Goal: Task Accomplishment & Management: Use online tool/utility

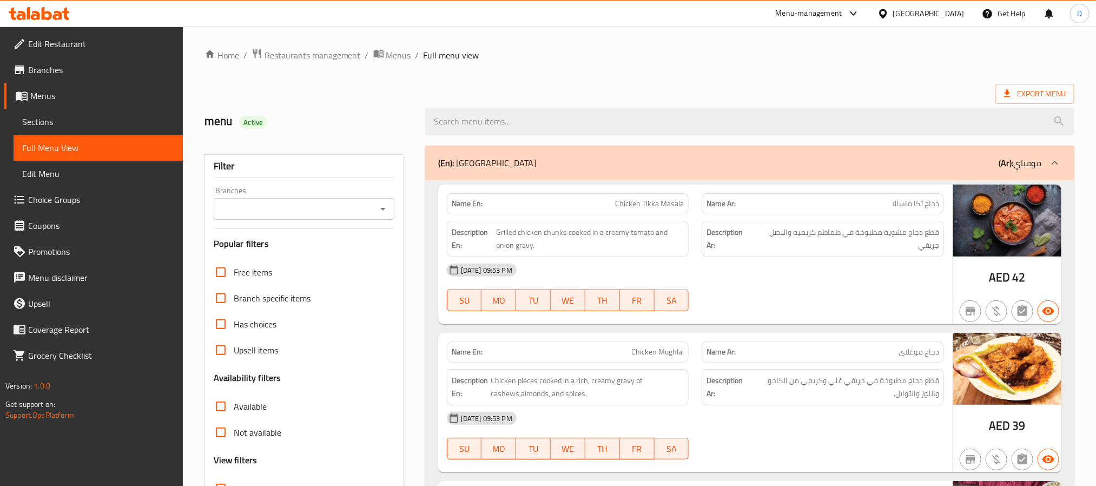
click at [815, 304] on div "[DATE] 09:53 PM SU MO TU WE TH FR SA" at bounding box center [695, 287] width 510 height 61
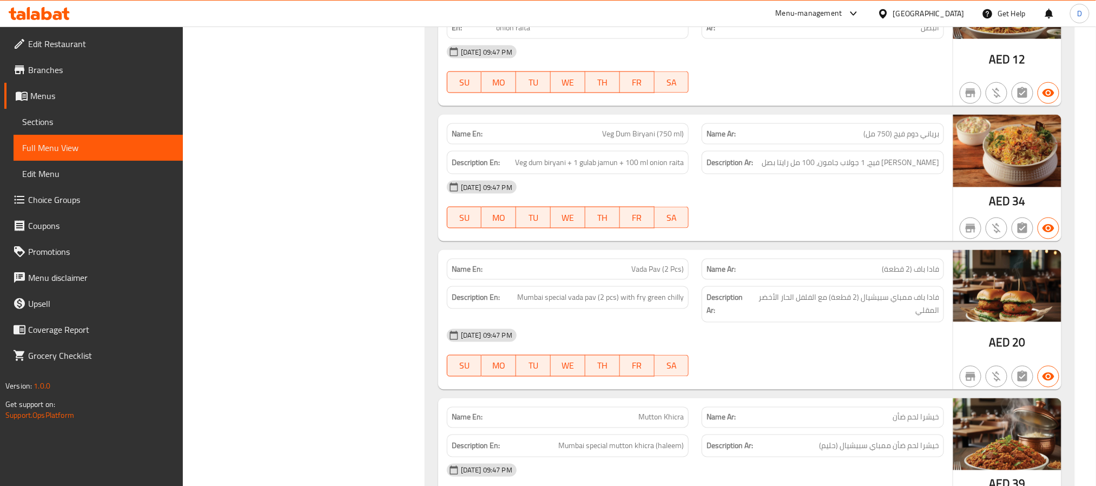
click at [812, 235] on div at bounding box center [822, 228] width 255 height 13
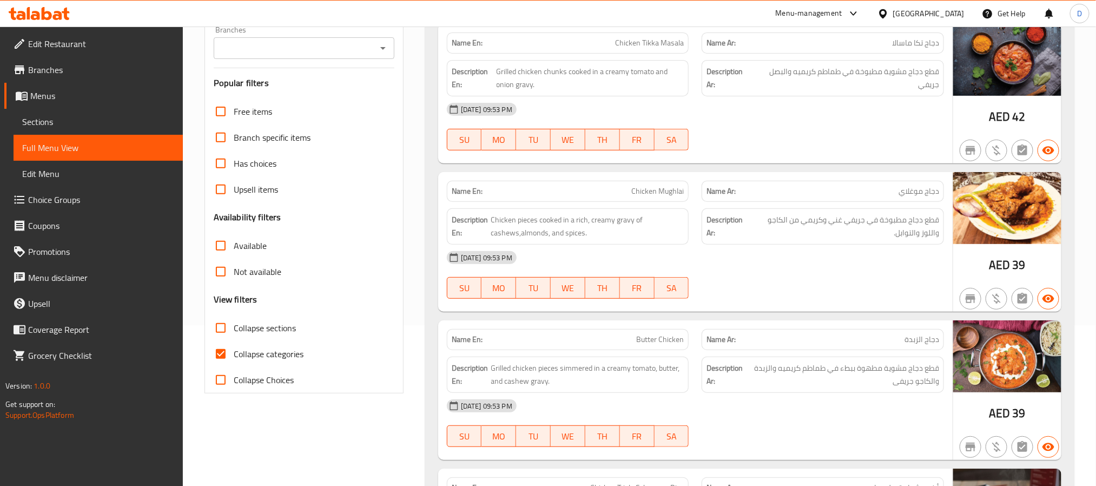
scroll to position [162, 0]
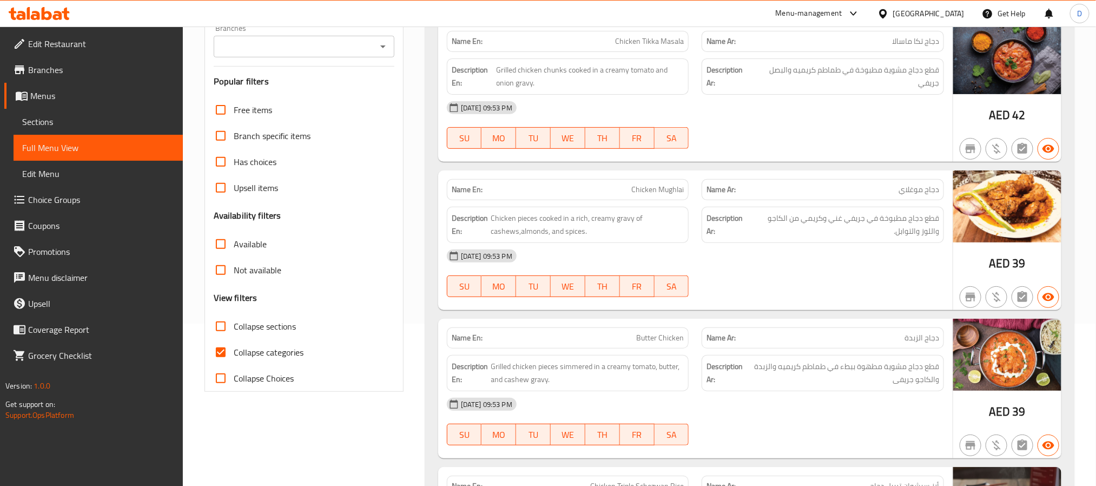
click at [854, 275] on div "[DATE] 09:53 PM SU MO TU WE TH FR SA" at bounding box center [695, 273] width 510 height 61
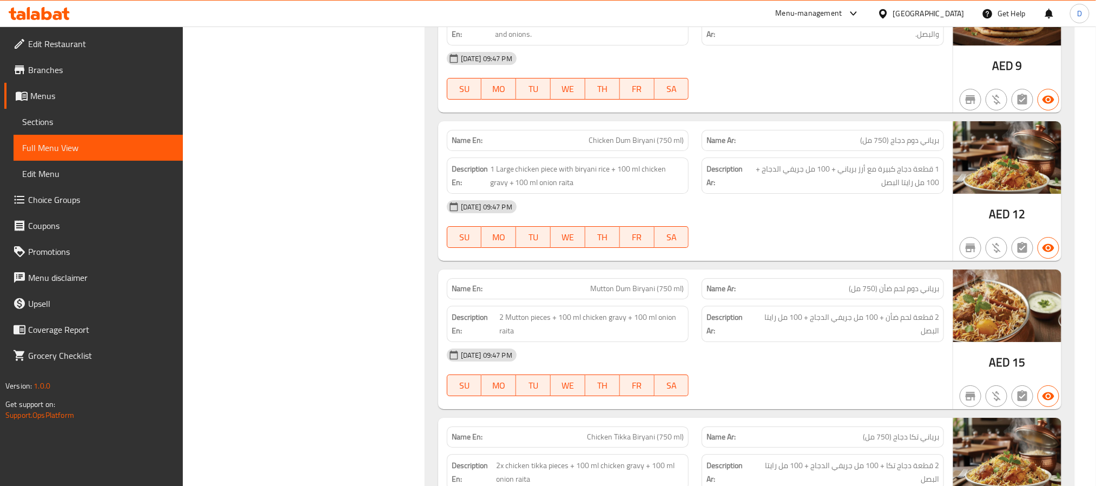
click at [751, 220] on div "[DATE] 09:47 PM" at bounding box center [695, 207] width 510 height 26
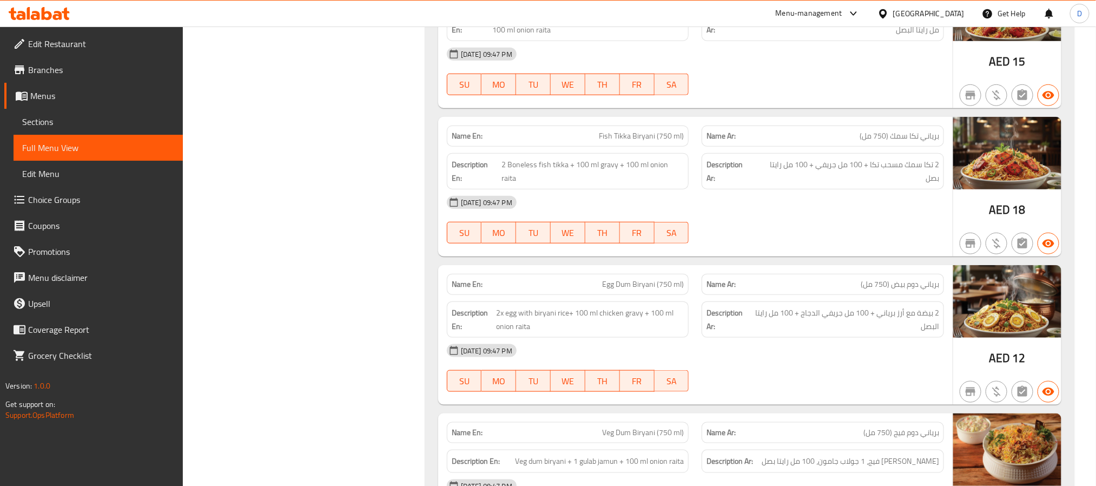
drag, startPoint x: 832, startPoint y: 333, endPoint x: 819, endPoint y: 325, distance: 15.0
click at [832, 250] on div "[DATE] 09:47 PM SU MO TU WE TH FR SA" at bounding box center [695, 219] width 510 height 61
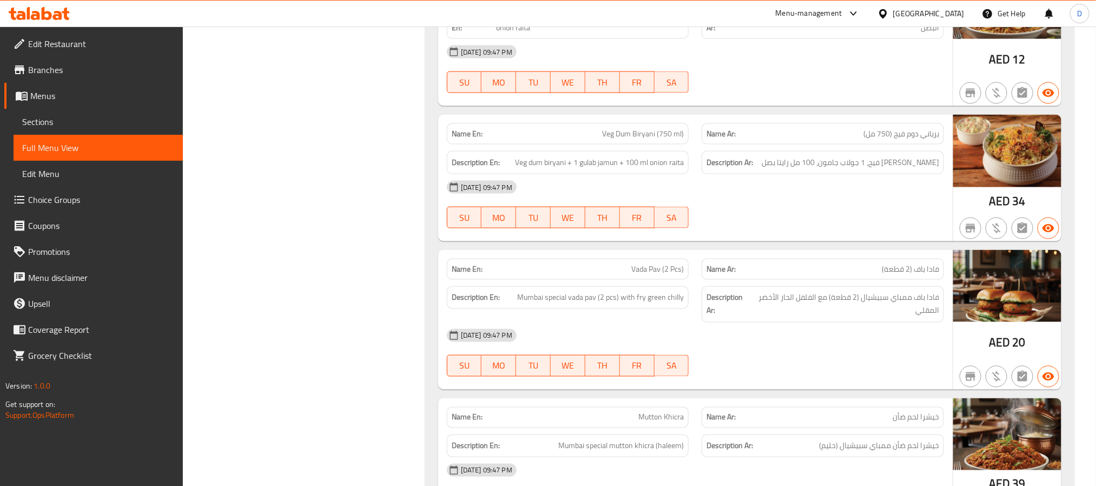
click at [866, 200] on div "[DATE] 09:47 PM" at bounding box center [695, 187] width 510 height 26
click at [841, 235] on div "[DATE] 09:47 PM SU MO TU WE TH FR SA" at bounding box center [695, 204] width 510 height 61
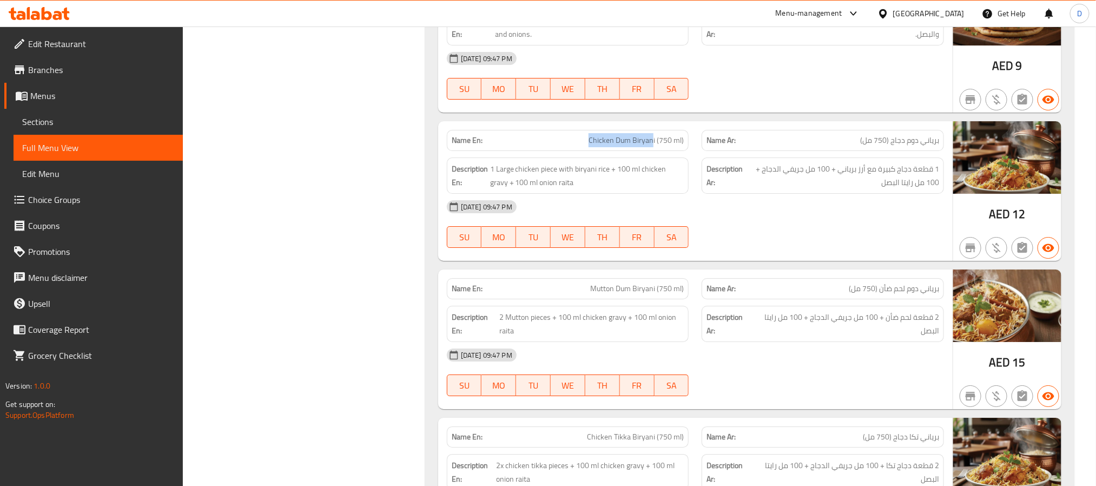
drag, startPoint x: 565, startPoint y: 233, endPoint x: 654, endPoint y: 247, distance: 89.8
click at [654, 151] on div "Name En: Chicken Dum Biryani (750 ml)" at bounding box center [568, 140] width 242 height 21
copy span "Chicken Dum Biryan"
click at [817, 254] on div "[DATE] 09:47 PM SU MO TU WE TH FR SA" at bounding box center [695, 224] width 510 height 61
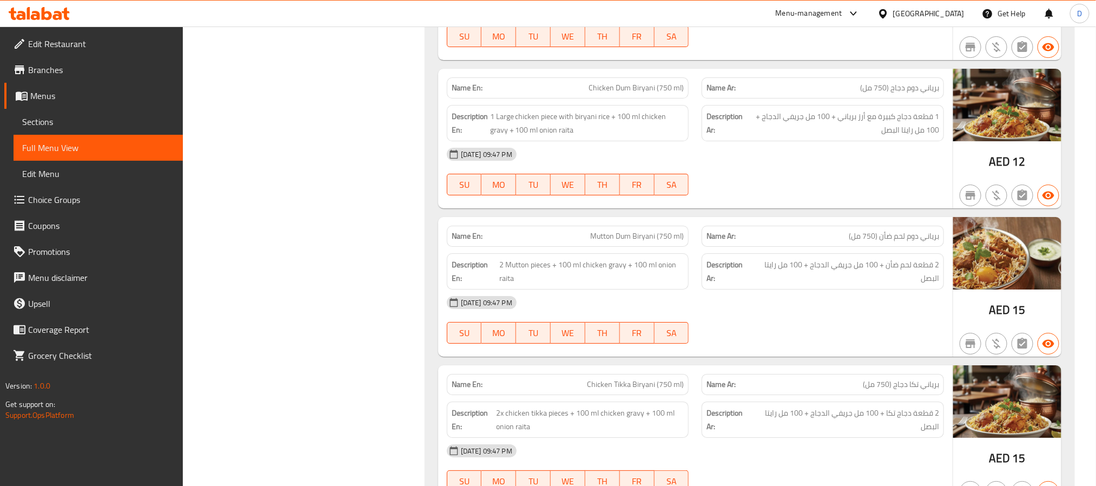
scroll to position [15198, 0]
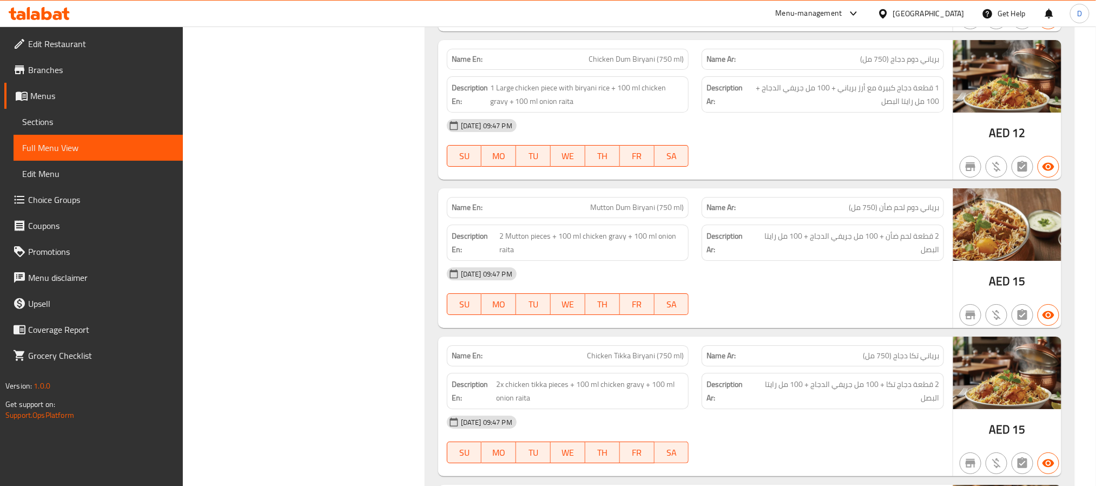
click at [907, 256] on span "2 قطعة لحم ضأن + 100 مل جريفي الدجاج + 100 مل رايتا البصل" at bounding box center [846, 242] width 186 height 27
click at [794, 287] on div "[DATE] 09:47 PM" at bounding box center [695, 274] width 510 height 26
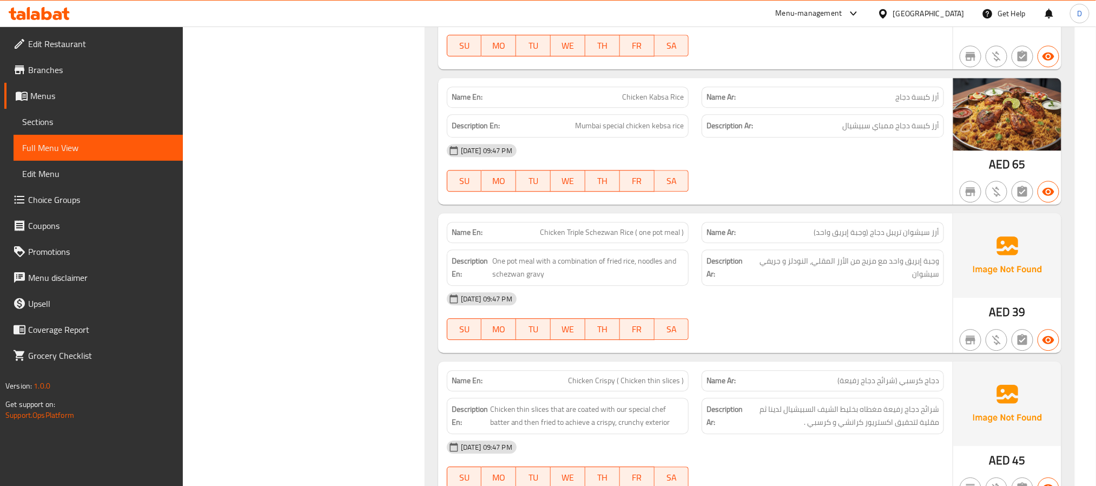
scroll to position [409, 0]
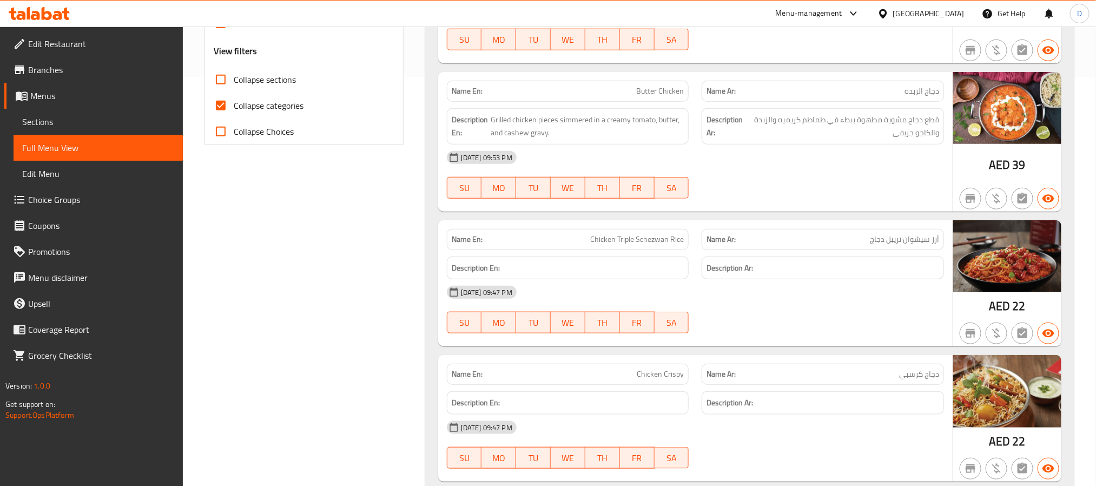
click at [753, 316] on div "[DATE] 09:47 PM SU MO TU WE TH FR SA" at bounding box center [695, 309] width 510 height 61
click at [851, 212] on div "Name En: Butter Chicken Name Ar: دجاج الزبدة Description En: Grilled chicken pi…" at bounding box center [695, 142] width 514 height 140
click at [792, 170] on div "[DATE] 09:53 PM" at bounding box center [695, 157] width 510 height 26
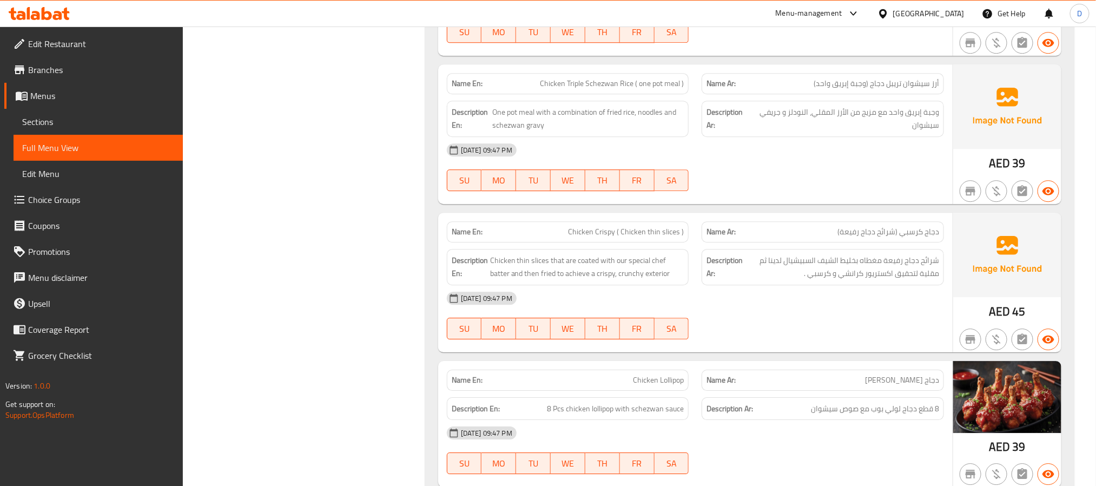
scroll to position [545, 0]
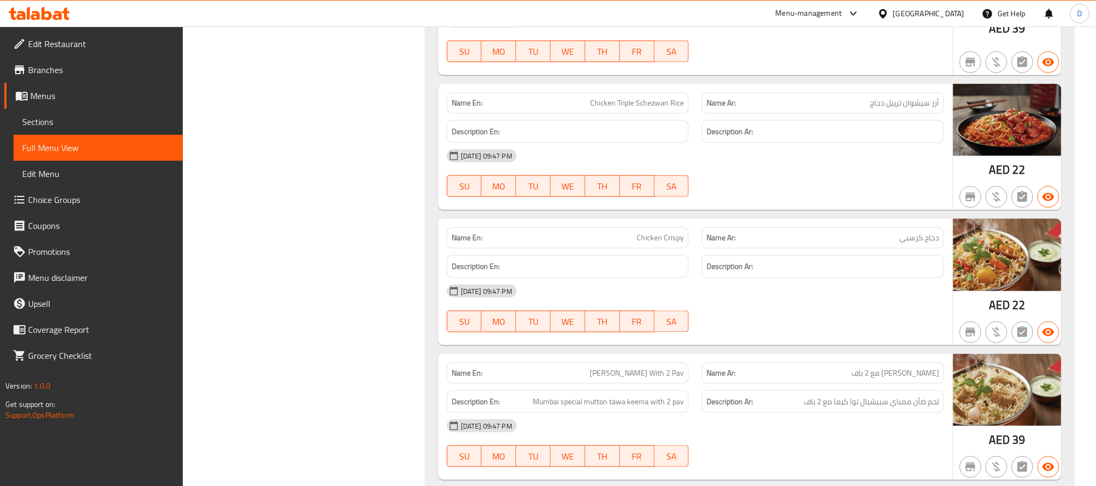
click at [817, 174] on div "[DATE] 09:47 PM SU MO TU WE TH FR SA" at bounding box center [695, 173] width 510 height 61
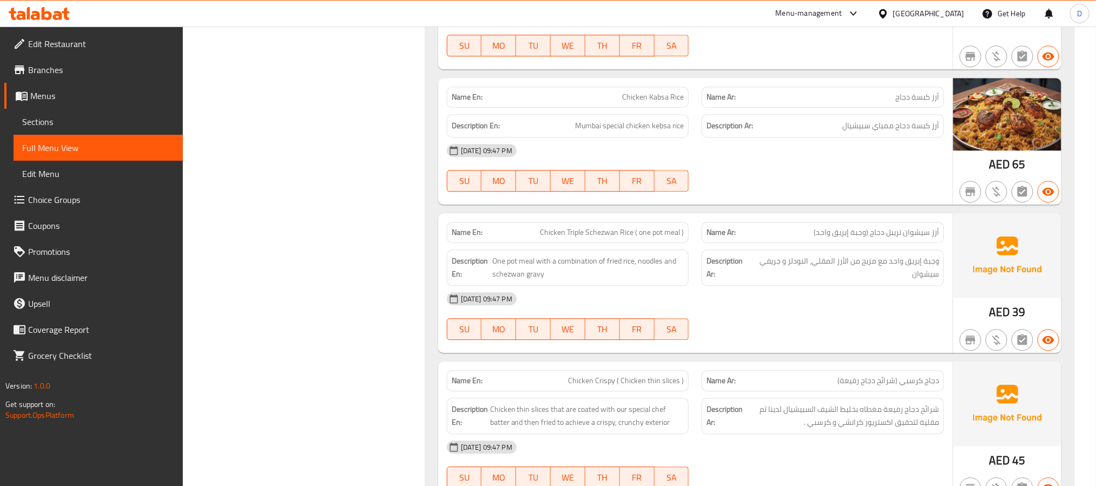
scroll to position [1438, 0]
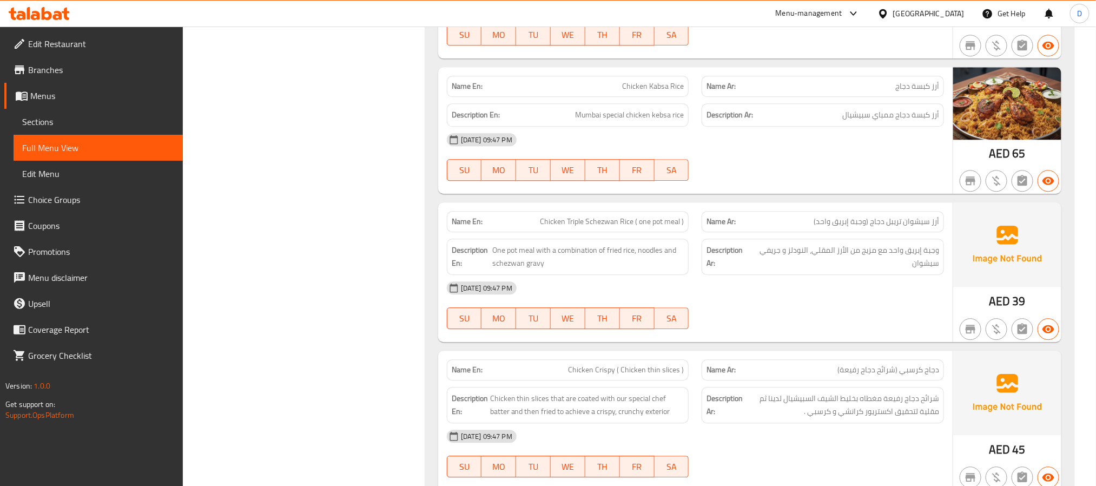
click at [822, 334] on div at bounding box center [822, 328] width 255 height 13
click at [763, 365] on div "Name Ar: دجاج كرسبي (شرائح دجاج رفيعة)" at bounding box center [822, 370] width 255 height 34
click at [737, 296] on div "[DATE] 09:47 PM" at bounding box center [695, 288] width 510 height 26
click at [843, 270] on span "وجبة إبريق واحد مع مزيج من الأرز المقلي، النودلز و جريفي سيشوان" at bounding box center [845, 256] width 188 height 27
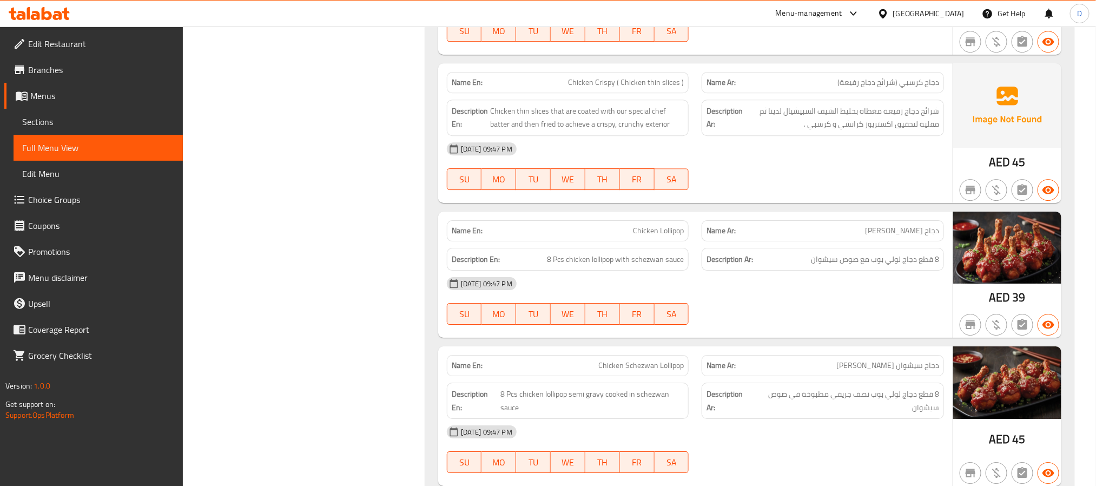
click at [797, 323] on div "[DATE] 09:47 PM SU MO TU WE TH FR SA" at bounding box center [695, 301] width 510 height 61
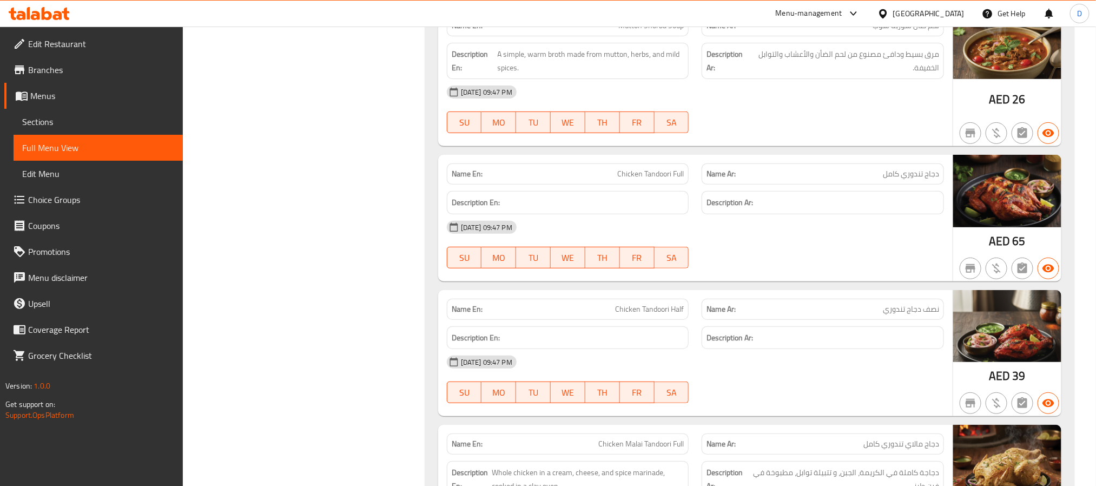
scroll to position [2374, 0]
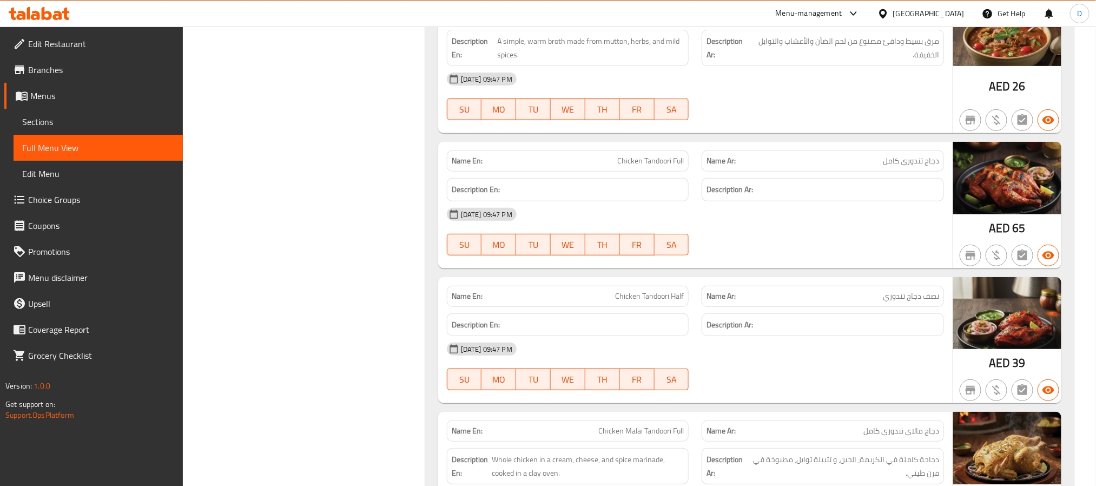
click at [828, 256] on div "[DATE] 09:47 PM SU MO TU WE TH FR SA" at bounding box center [695, 231] width 510 height 61
click at [802, 362] on div "[DATE] 09:47 PM" at bounding box center [695, 349] width 510 height 26
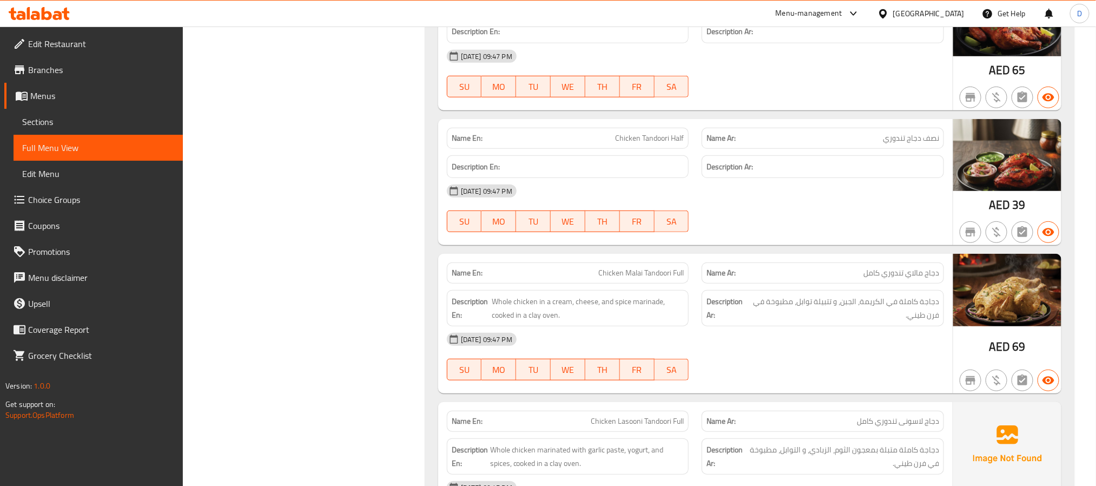
scroll to position [2537, 0]
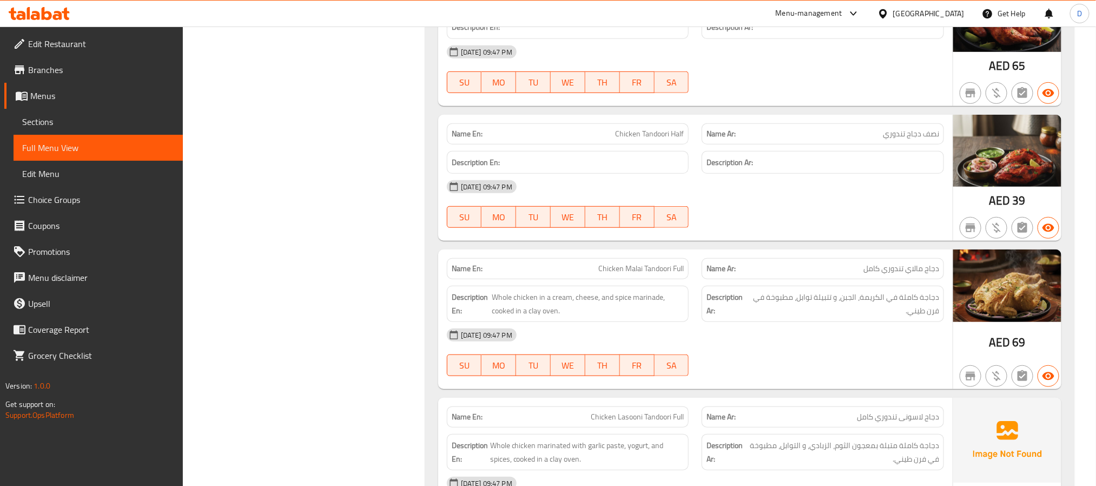
click at [781, 223] on div "[DATE] 09:47 PM SU MO TU WE TH FR SA" at bounding box center [695, 204] width 510 height 61
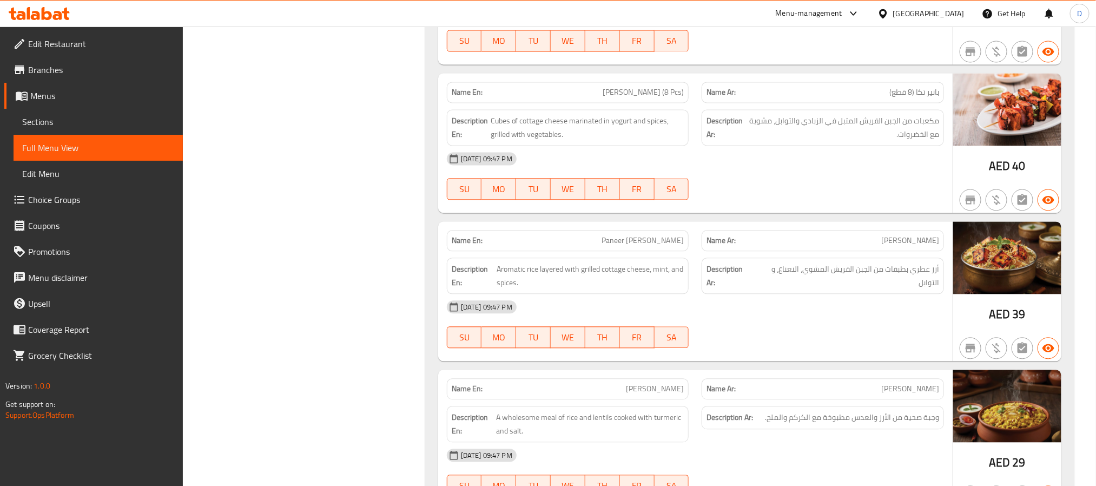
scroll to position [5539, 0]
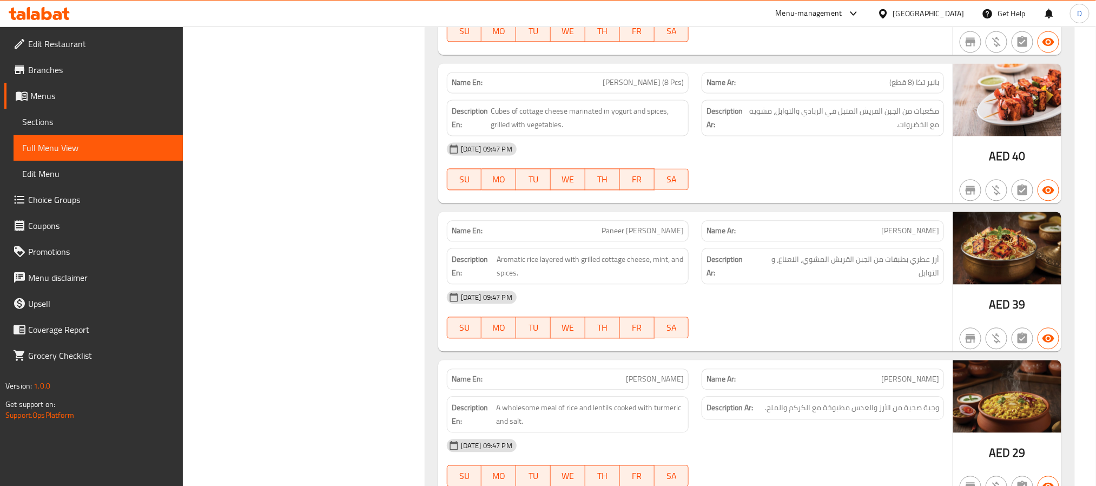
click at [780, 345] on div "[DATE] 09:47 PM SU MO TU WE TH FR SA" at bounding box center [695, 314] width 510 height 61
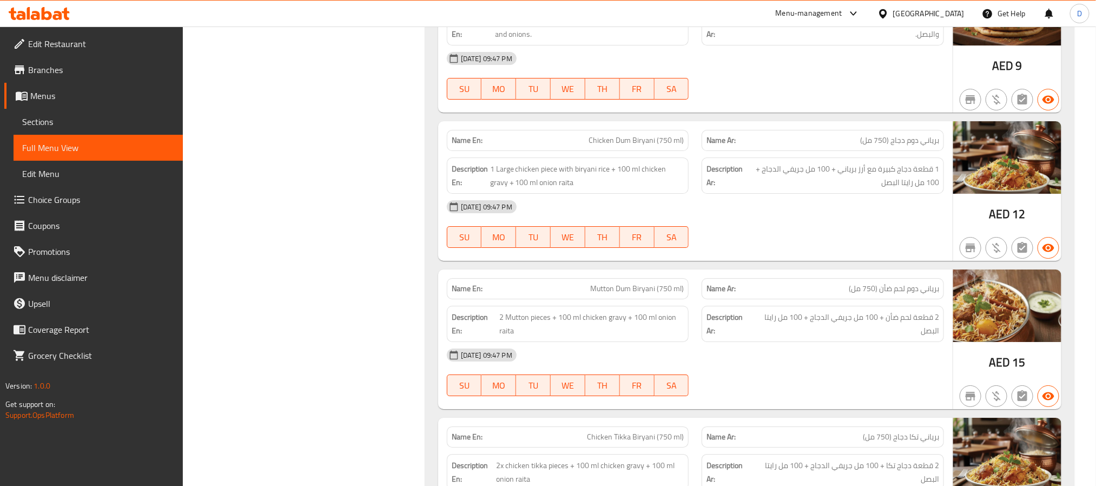
click at [796, 189] on span "1 قطعة دجاج كبيرة مع أرز برياني + 100 مل جريفي الدجاج + 100 مل رايتا البصل" at bounding box center [842, 175] width 193 height 27
drag, startPoint x: 586, startPoint y: 240, endPoint x: 648, endPoint y: 244, distance: 62.3
click at [648, 146] on p "Name En: Chicken Dum Biryani (750 ml)" at bounding box center [568, 140] width 233 height 11
copy span "Chicken Dum Birya"
click at [902, 71] on div "[DATE] 09:47 PM" at bounding box center [695, 58] width 510 height 26
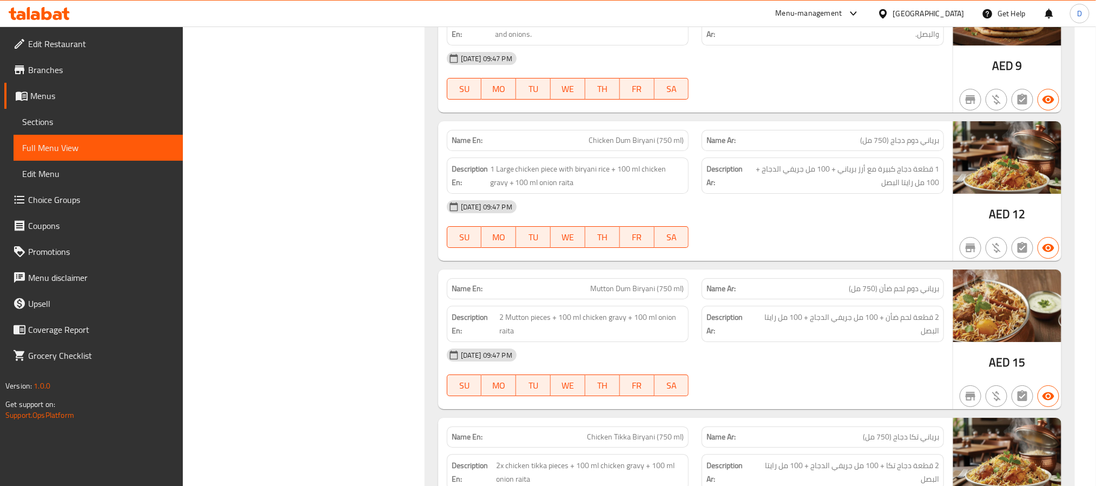
click at [810, 220] on div "[DATE] 09:47 PM" at bounding box center [695, 207] width 510 height 26
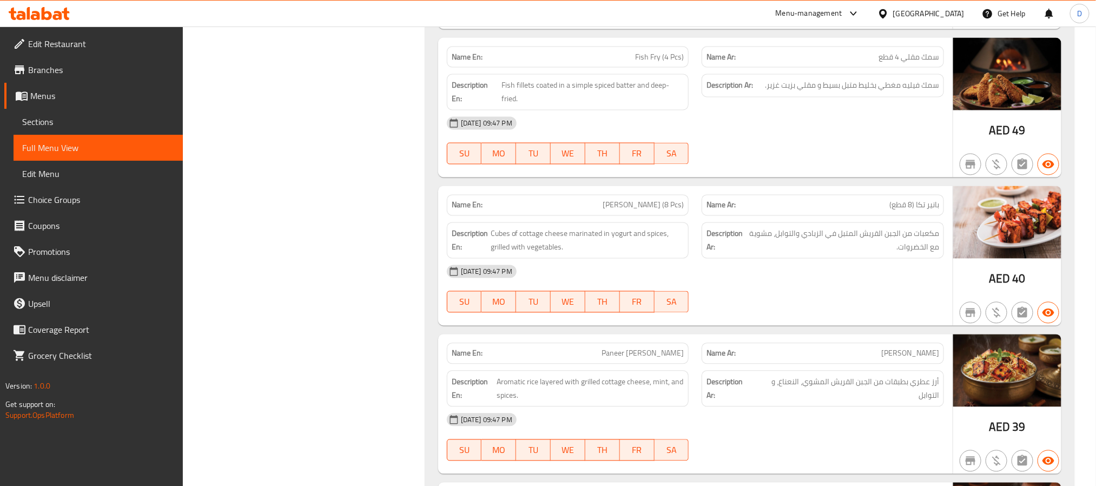
click at [831, 285] on div "[DATE] 09:47 PM" at bounding box center [695, 272] width 510 height 26
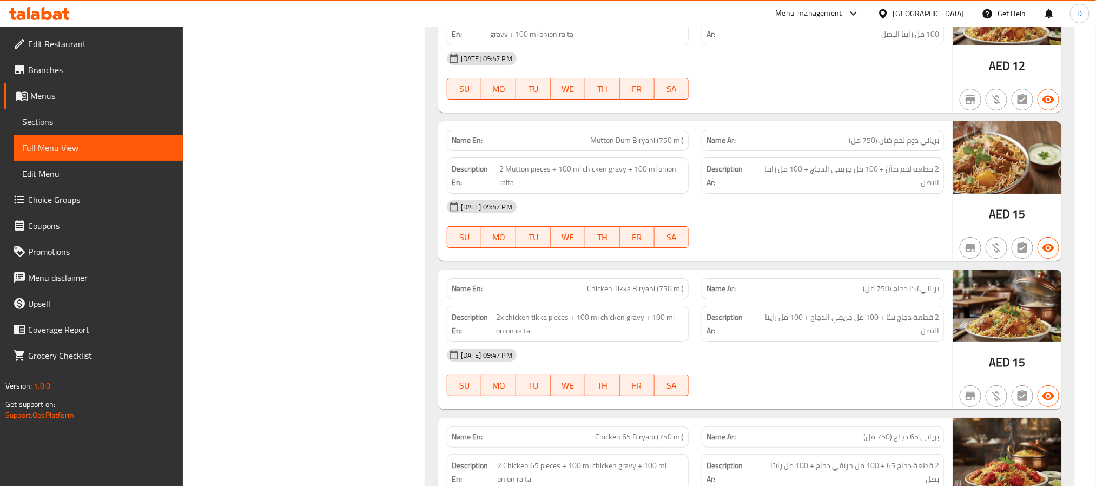
click at [841, 254] on div "[DATE] 09:47 PM SU MO TU WE TH FR SA" at bounding box center [695, 224] width 510 height 61
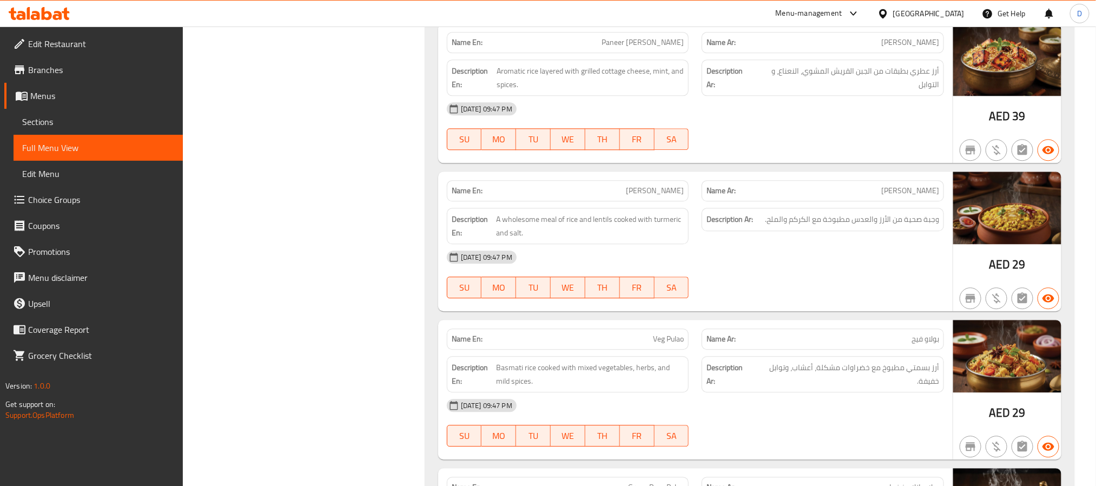
scroll to position [5728, 0]
click at [750, 269] on div "[DATE] 09:47 PM" at bounding box center [695, 256] width 510 height 26
click at [791, 304] on div "[DATE] 09:47 PM SU MO TU WE TH FR SA" at bounding box center [695, 273] width 510 height 61
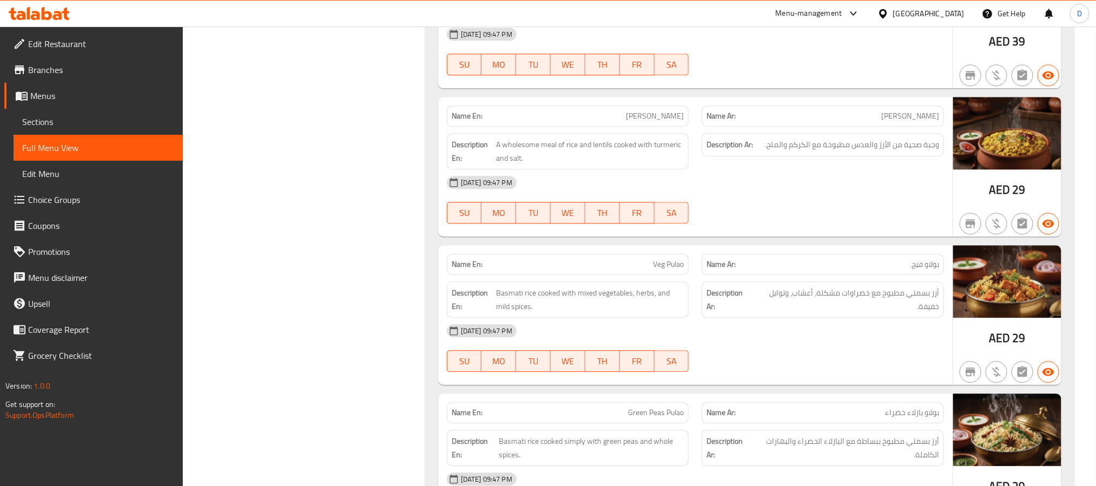
scroll to position [5890, 0]
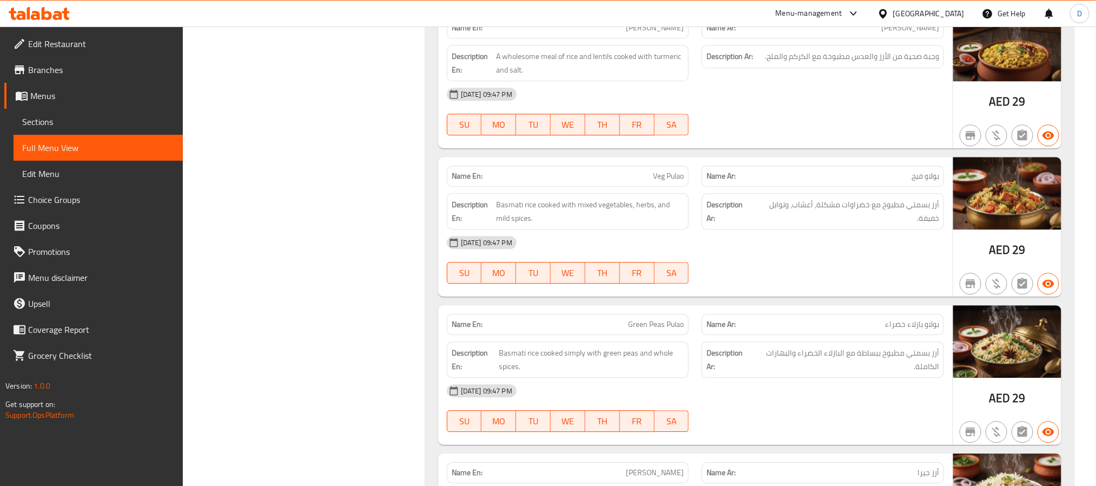
click at [765, 290] on div "[DATE] 09:47 PM SU MO TU WE TH FR SA" at bounding box center [695, 259] width 510 height 61
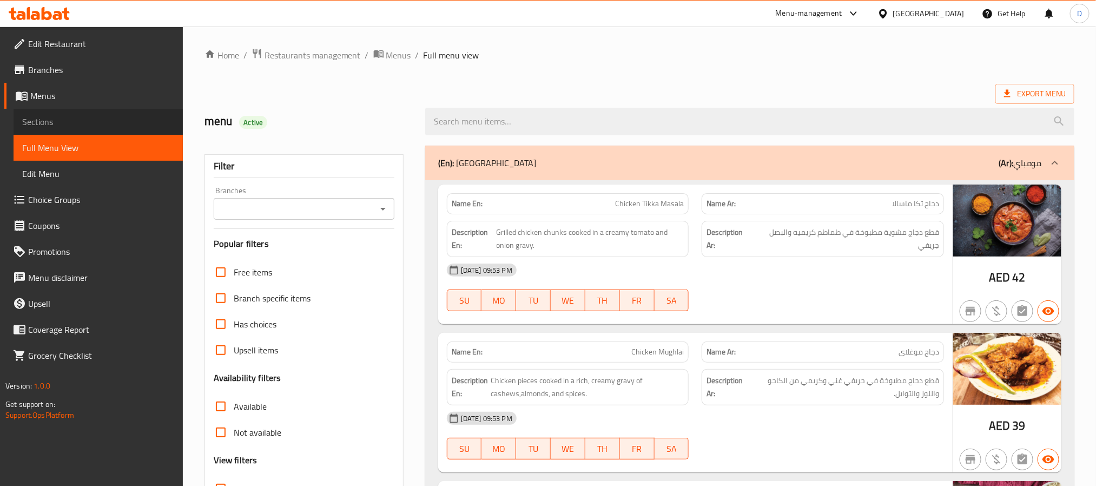
drag, startPoint x: 0, startPoint y: 0, endPoint x: 94, endPoint y: 123, distance: 155.2
click at [94, 123] on span "Sections" at bounding box center [98, 121] width 152 height 13
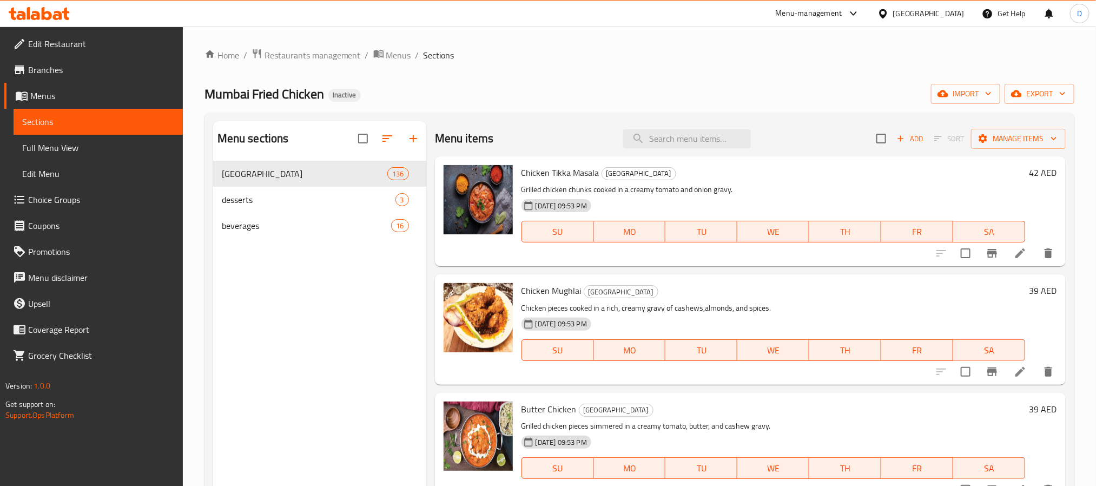
click at [896, 137] on span "Add" at bounding box center [909, 139] width 29 height 12
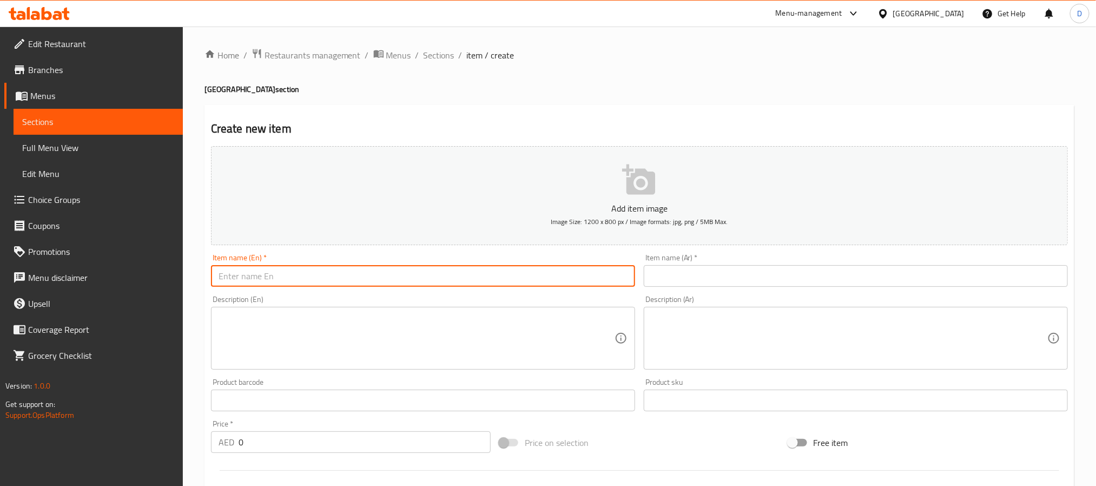
click at [294, 266] on input "text" at bounding box center [423, 276] width 424 height 22
paste input "Chicken Dum Biryani"
type input "Chicken Dum Biryani"
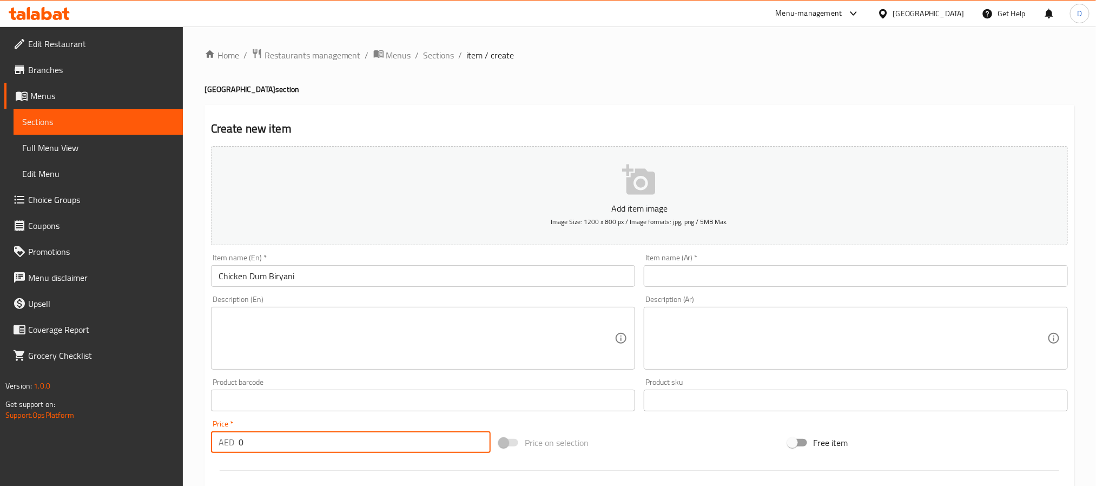
drag, startPoint x: 239, startPoint y: 444, endPoint x: 231, endPoint y: 444, distance: 7.6
click at [231, 444] on div "AED 0 Price *" at bounding box center [351, 442] width 280 height 22
paste input "15"
type input "15"
click at [392, 273] on input "Chicken Dum Biryani" at bounding box center [423, 276] width 424 height 22
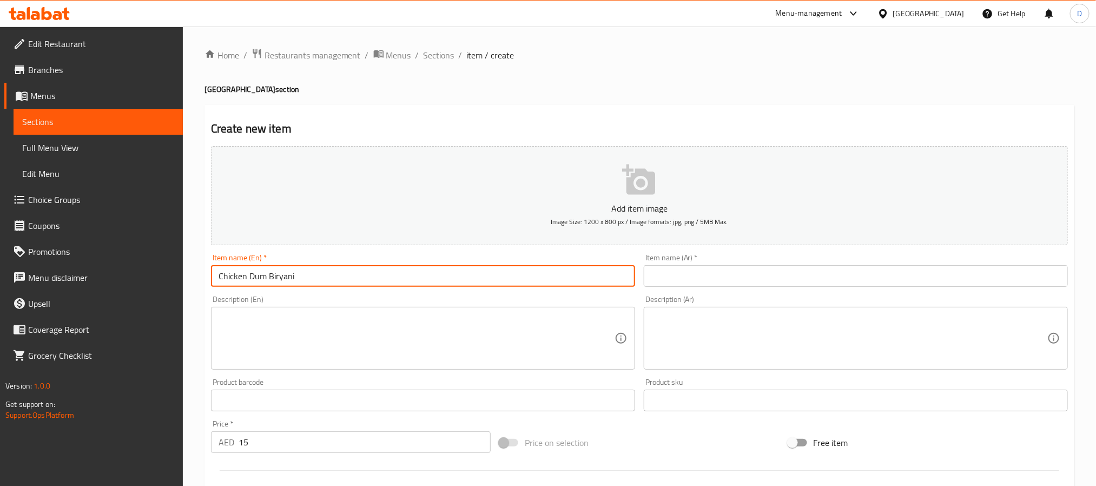
click at [392, 273] on input "Chicken Dum Biryani" at bounding box center [423, 276] width 424 height 22
click at [790, 270] on input "text" at bounding box center [856, 276] width 424 height 22
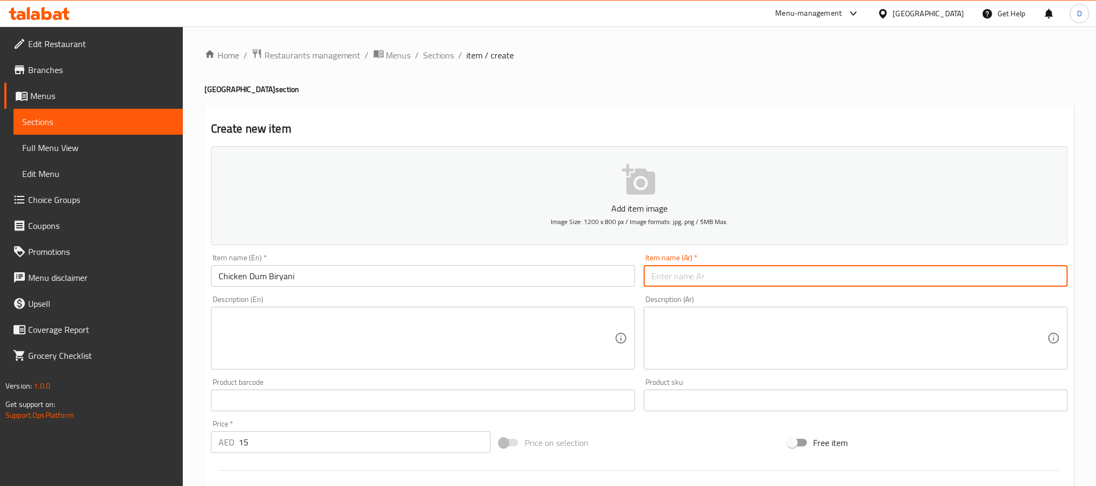
paste input "برياني دجاج دوم"
type input "برياني دجاج دوم"
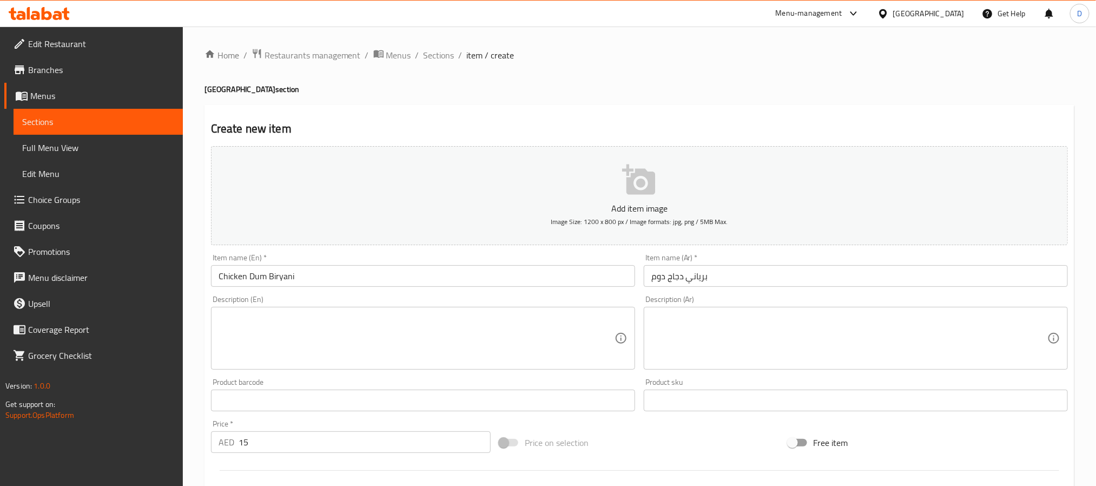
click at [601, 274] on input "Chicken Dum Biryani" at bounding box center [423, 276] width 424 height 22
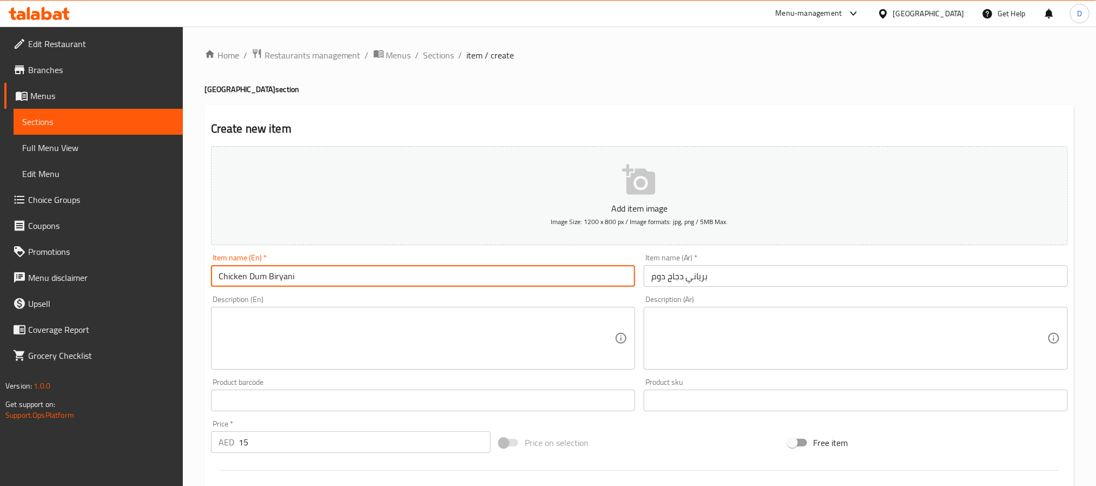
click at [601, 274] on input "Chicken Dum Biryani" at bounding box center [423, 276] width 424 height 22
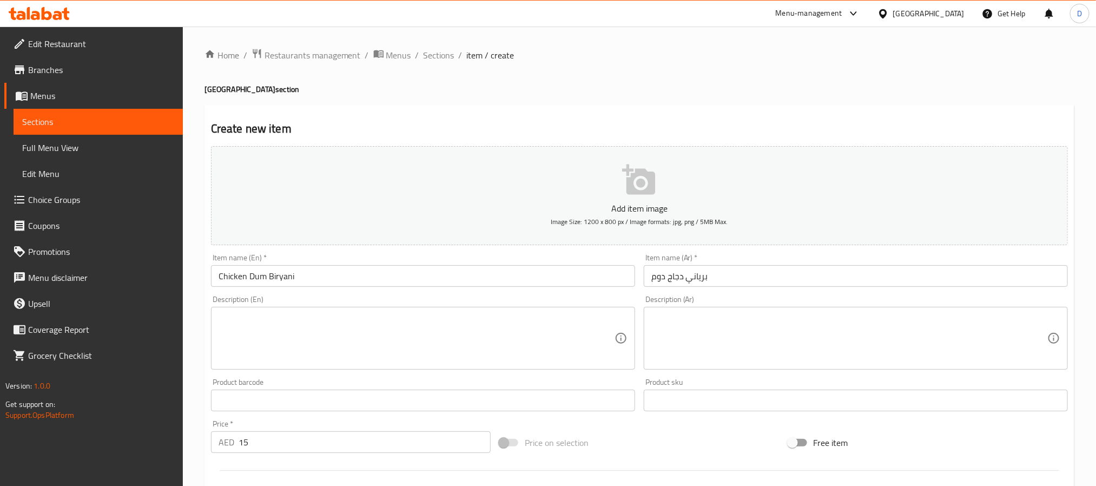
drag, startPoint x: 773, startPoint y: 353, endPoint x: 513, endPoint y: 335, distance: 259.8
click at [773, 353] on textarea at bounding box center [849, 338] width 396 height 51
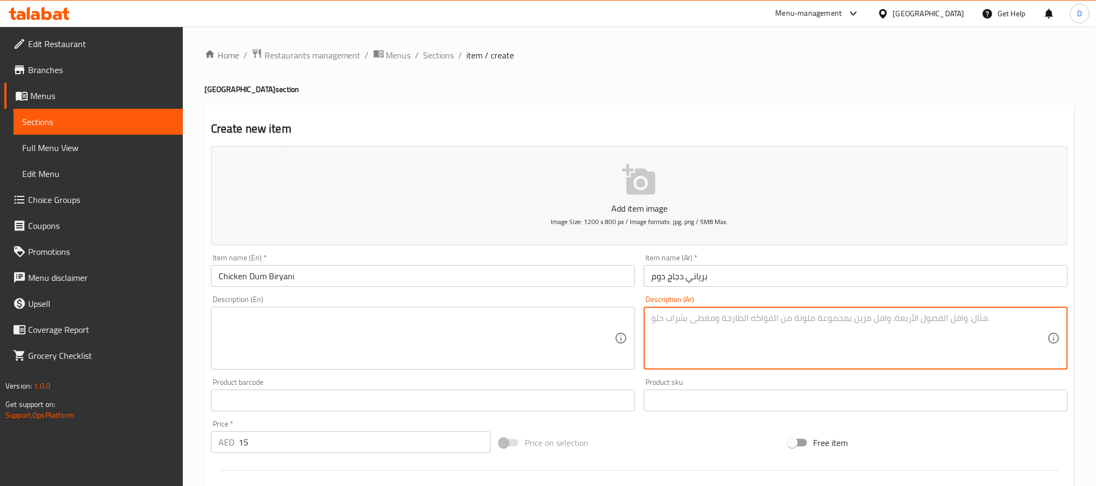
click at [506, 333] on textarea at bounding box center [417, 338] width 396 height 51
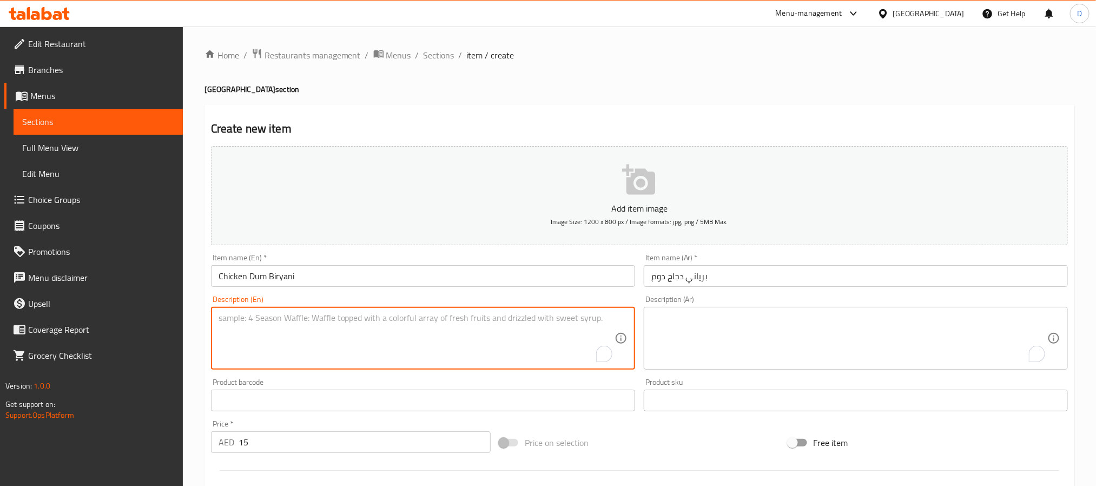
paste textarea "Chicken Dum Biryani: Aromatic rice layered with chicken pieces, herbs, saffron,…"
type textarea "Chicken Dum Biryani: Aromatic rice layered with chicken pieces, herbs, saffron,…"
click at [752, 334] on textarea "To enrich screen reader interactions, please activate Accessibility in Grammarl…" at bounding box center [849, 338] width 396 height 51
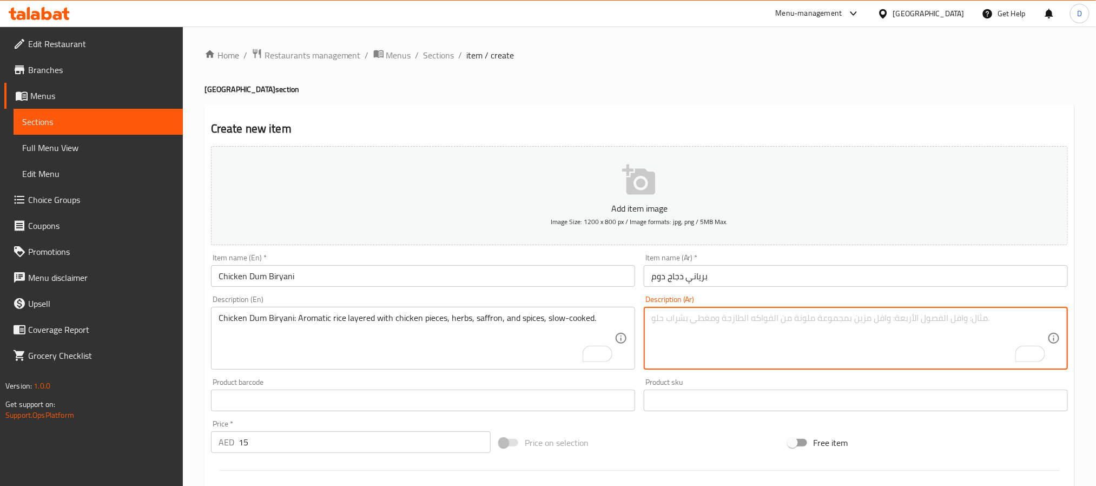
paste textarea "برياني دجاج دوم: أرز عطري مكون من طبقات من قطع الدجاج والأعشاب والزعفران والتوا…"
type textarea "برياني دجاج دوم: أرز عطري مكون من طبقات من قطع الدجاج والأعشاب والزعفران والتوا…"
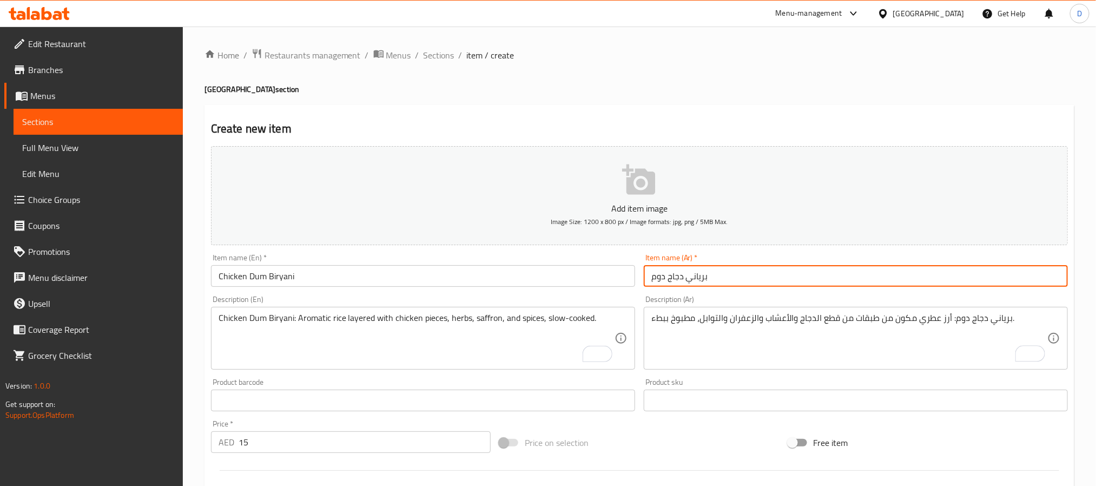
click at [820, 271] on input "برياني دجاج دوم" at bounding box center [856, 276] width 424 height 22
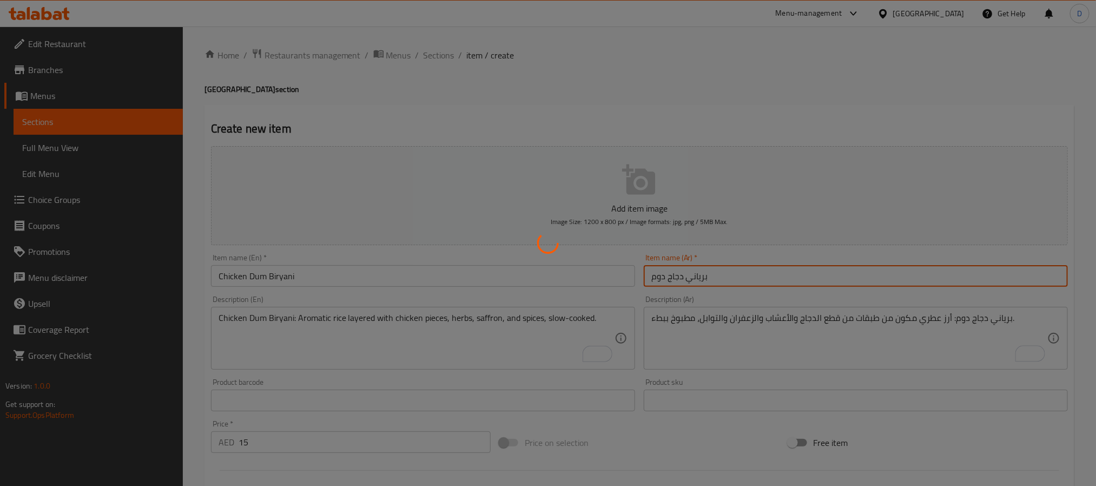
type input "0"
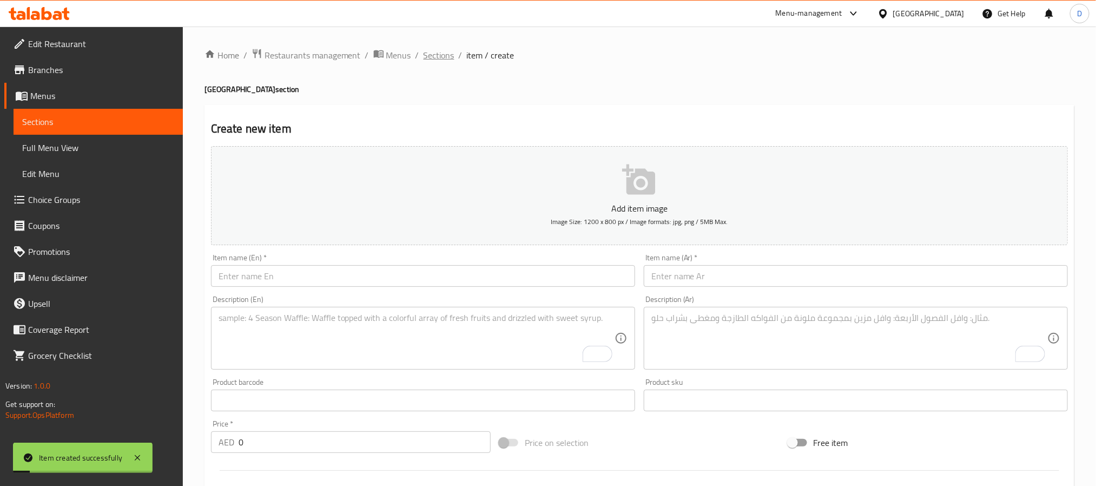
drag, startPoint x: 440, startPoint y: 51, endPoint x: 366, endPoint y: 0, distance: 89.9
click at [440, 50] on span "Sections" at bounding box center [439, 55] width 31 height 13
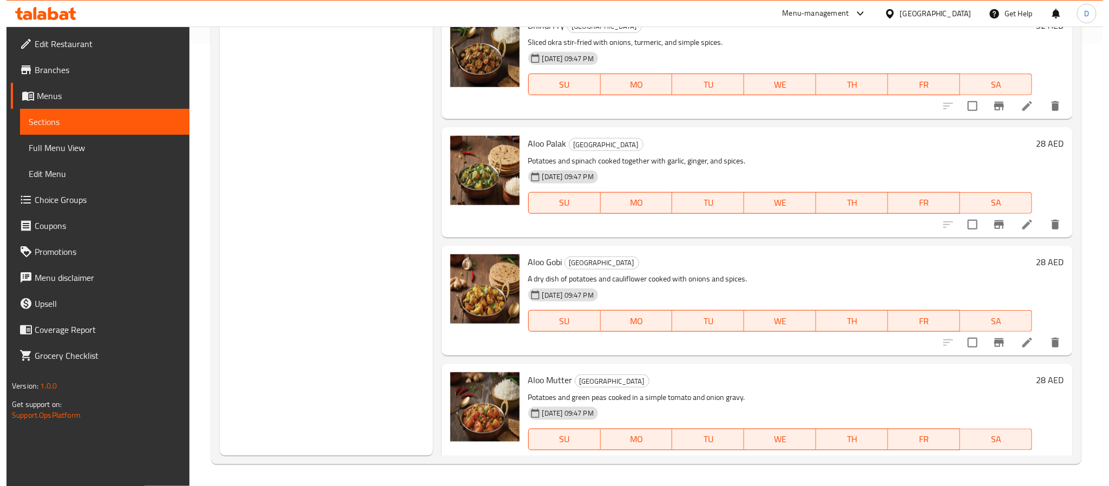
scroll to position [17, 0]
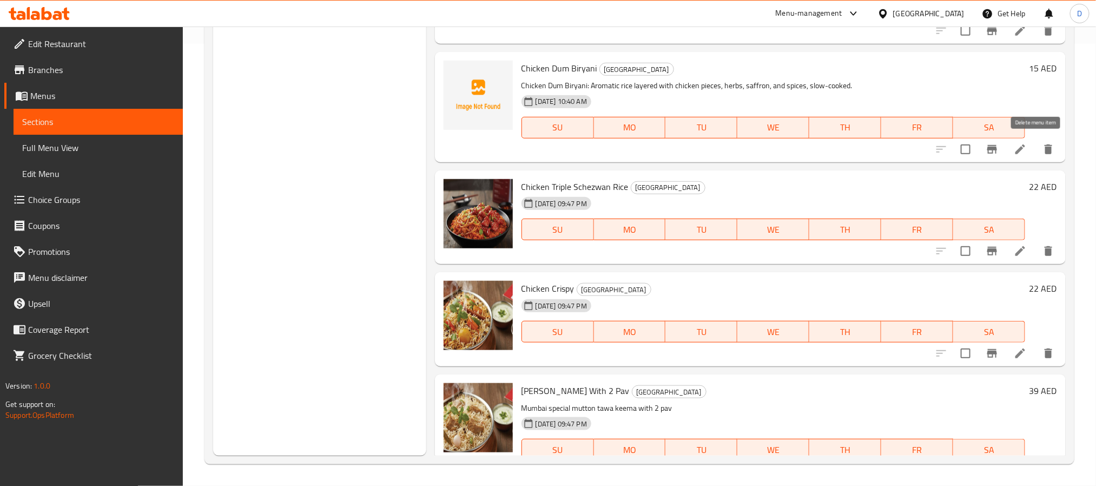
click at [1042, 151] on icon "delete" at bounding box center [1048, 149] width 13 height 13
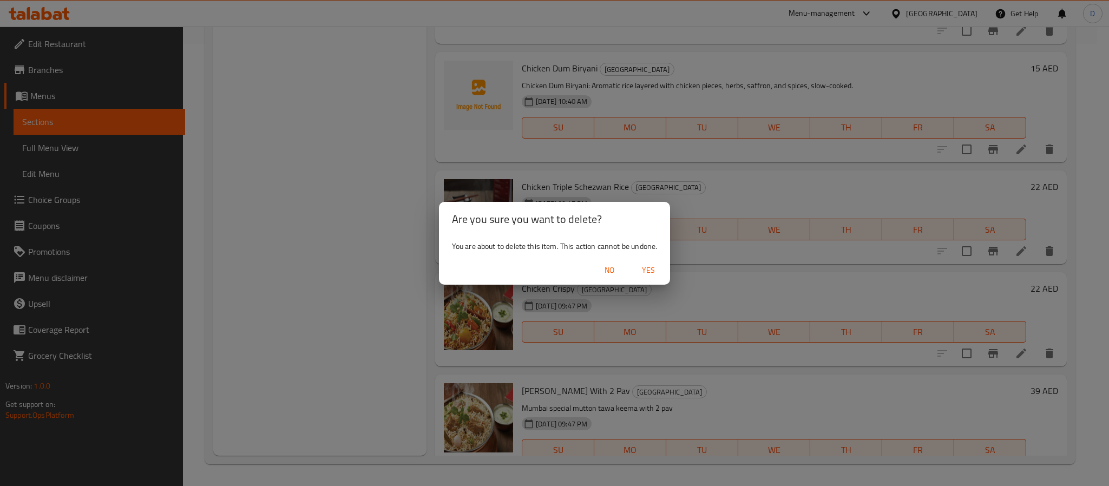
click at [648, 265] on span "Yes" at bounding box center [648, 270] width 26 height 14
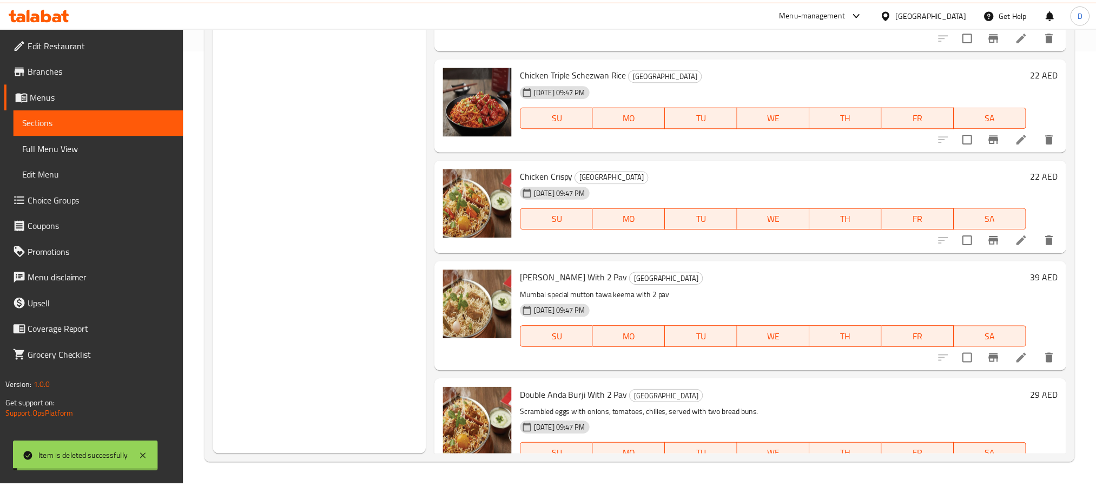
scroll to position [437, 0]
